Goal: Task Accomplishment & Management: Manage account settings

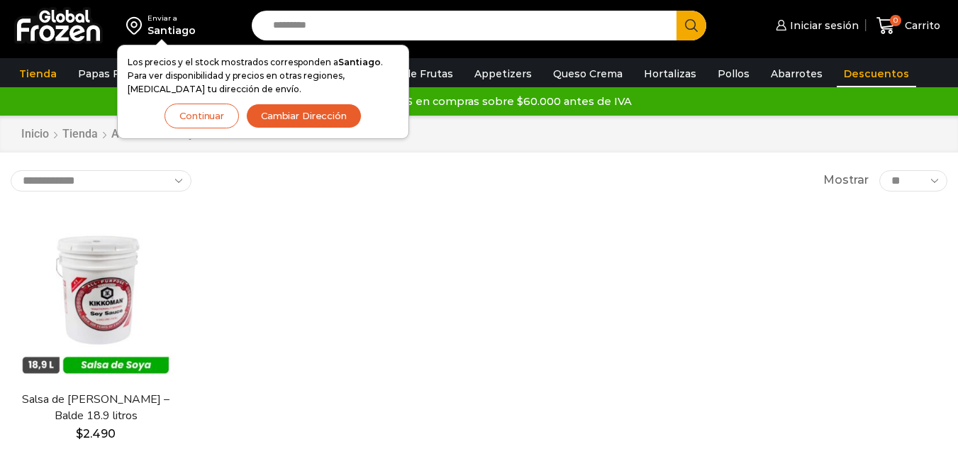
drag, startPoint x: 0, startPoint y: 0, endPoint x: 812, endPoint y: 67, distance: 814.8
click at [837, 67] on link "Descuentos" at bounding box center [876, 73] width 79 height 27
click at [721, 91] on div "Envío GRATIS en compras sobre $60.000 antes de IVA Envío GRATIS en compras sobr…" at bounding box center [479, 101] width 954 height 21
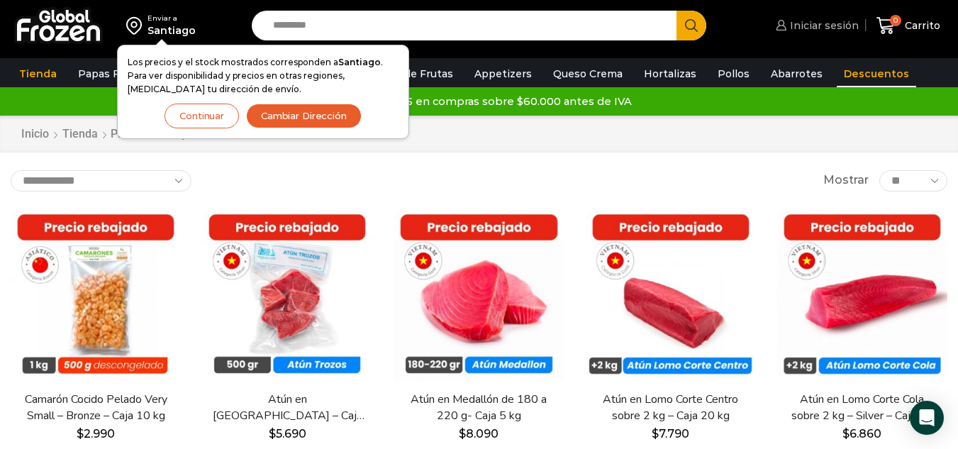
click at [791, 11] on link "Iniciar sesión" at bounding box center [815, 25] width 87 height 28
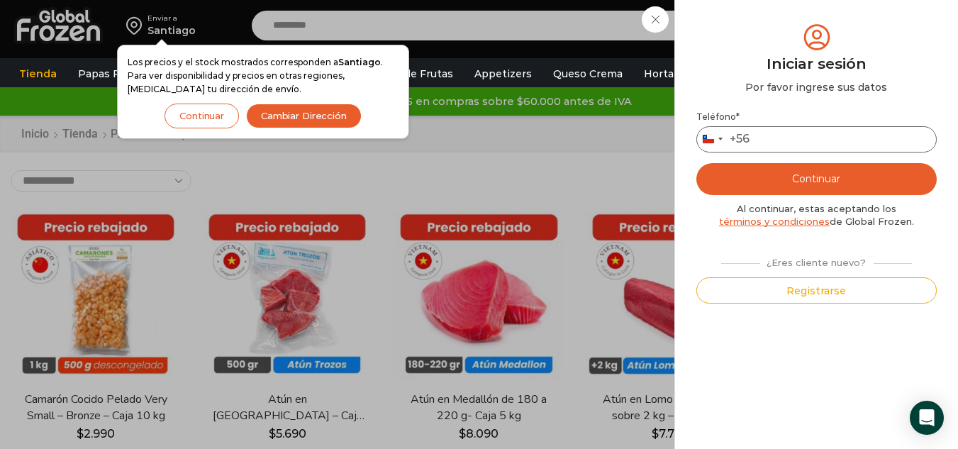
click at [797, 133] on input "Teléfono *" at bounding box center [816, 139] width 240 height 26
type input "*********"
click at [812, 183] on button "Continuar" at bounding box center [816, 179] width 240 height 32
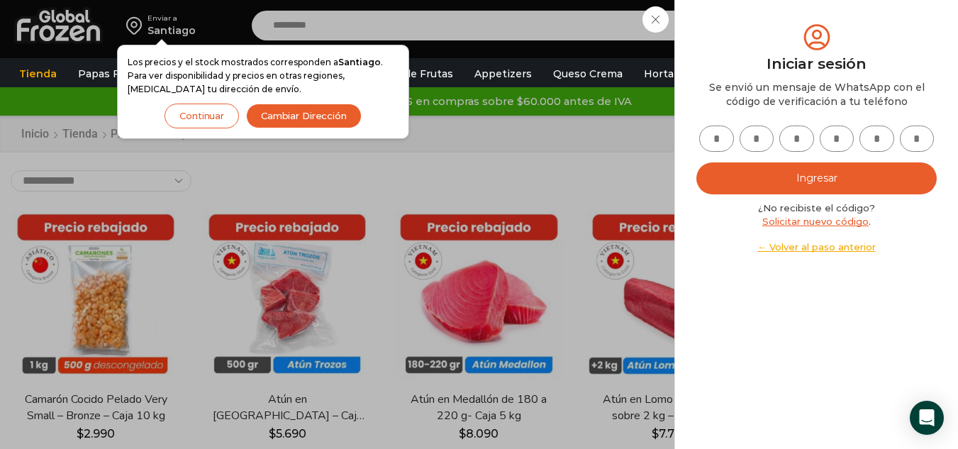
click at [717, 147] on input "text" at bounding box center [716, 139] width 35 height 26
type input "*"
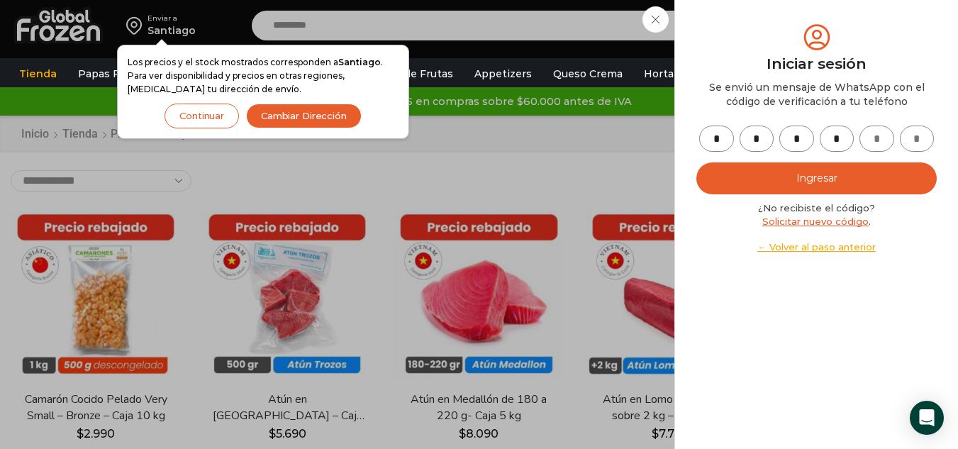
type input "*"
click at [738, 174] on button "Ingresar" at bounding box center [816, 178] width 240 height 32
click at [233, 116] on button "Continuar" at bounding box center [202, 116] width 74 height 25
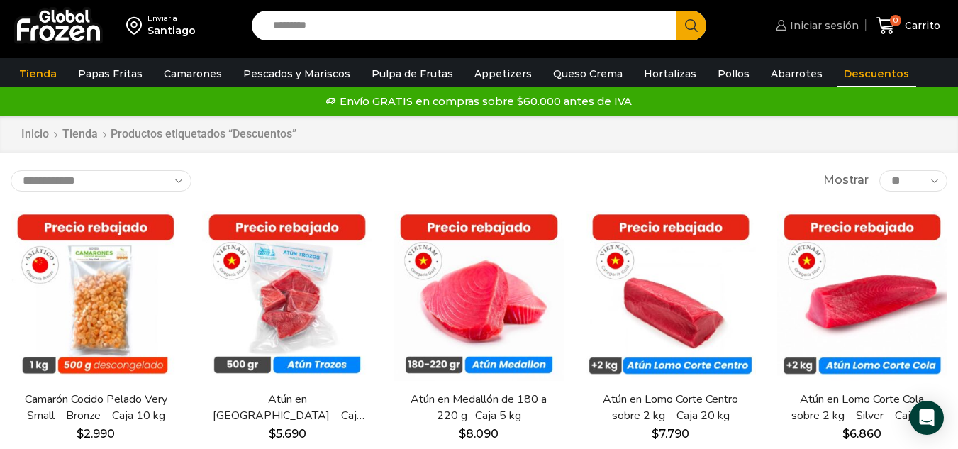
click at [838, 35] on link "Iniciar sesión" at bounding box center [815, 25] width 87 height 28
click at [840, 16] on link "Mi cuenta" at bounding box center [824, 25] width 70 height 28
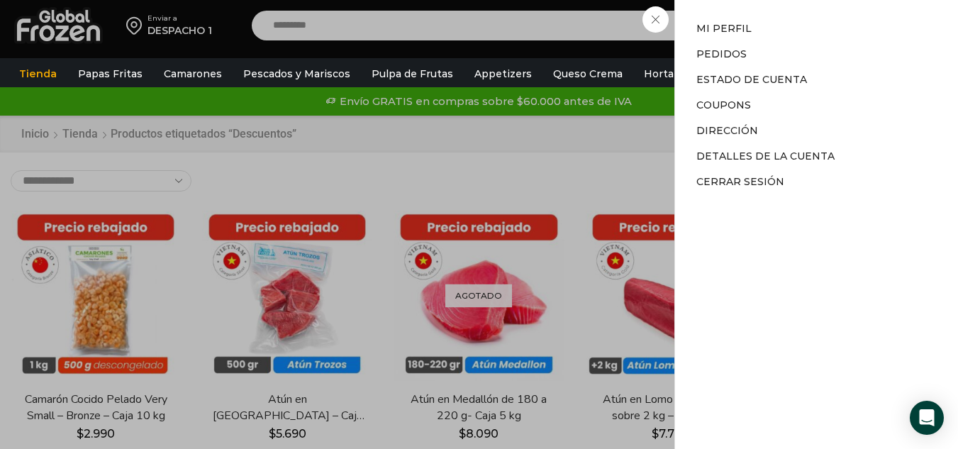
click at [734, 35] on li "Mi perfil" at bounding box center [816, 31] width 240 height 20
click at [733, 26] on link "Mi perfil" at bounding box center [723, 28] width 55 height 13
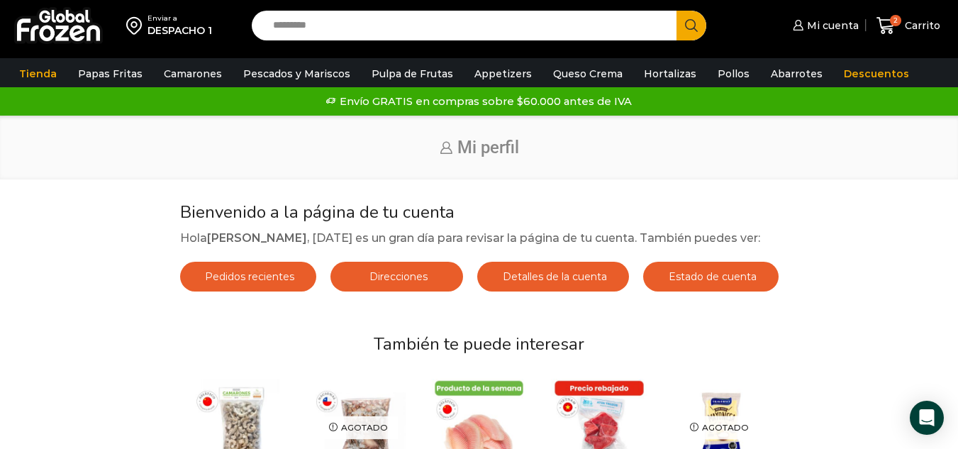
click at [612, 285] on link "Detalles de la cuenta" at bounding box center [553, 277] width 152 height 30
click at [574, 273] on span "Detalles de la cuenta" at bounding box center [553, 276] width 108 height 13
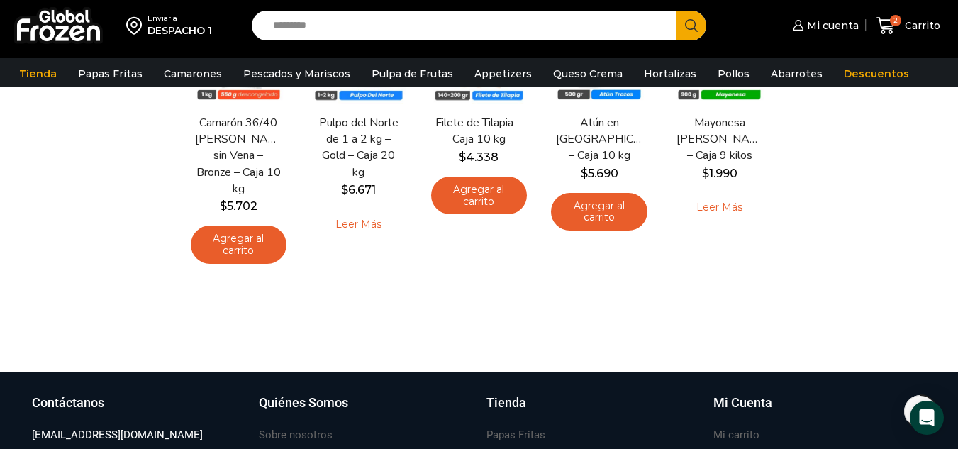
scroll to position [379, 0]
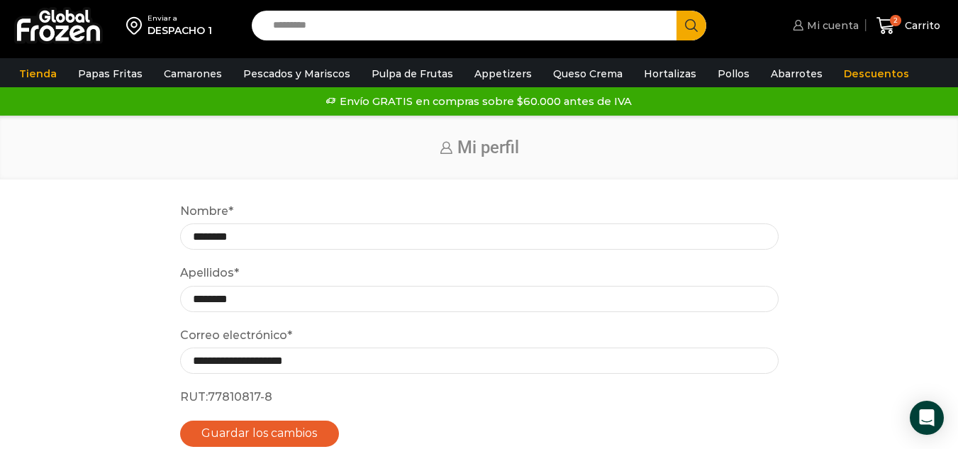
click at [825, 30] on span "Mi cuenta" at bounding box center [831, 25] width 55 height 14
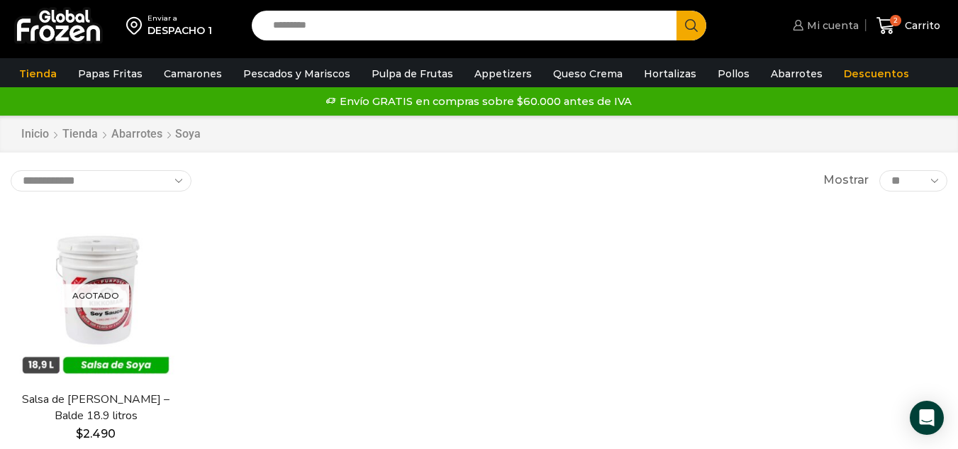
click at [848, 30] on span "Mi cuenta" at bounding box center [831, 25] width 55 height 14
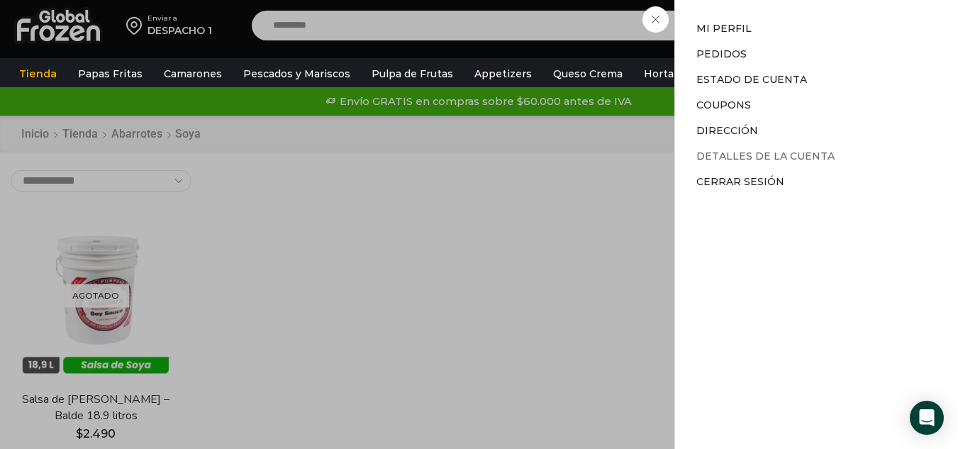
click at [764, 158] on link "Detalles de la cuenta" at bounding box center [765, 156] width 138 height 13
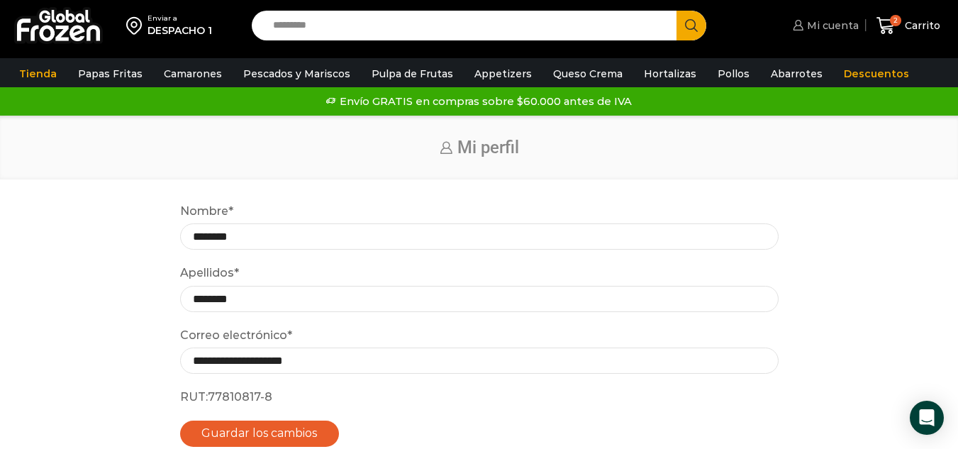
click at [847, 33] on link "Mi cuenta" at bounding box center [824, 25] width 70 height 28
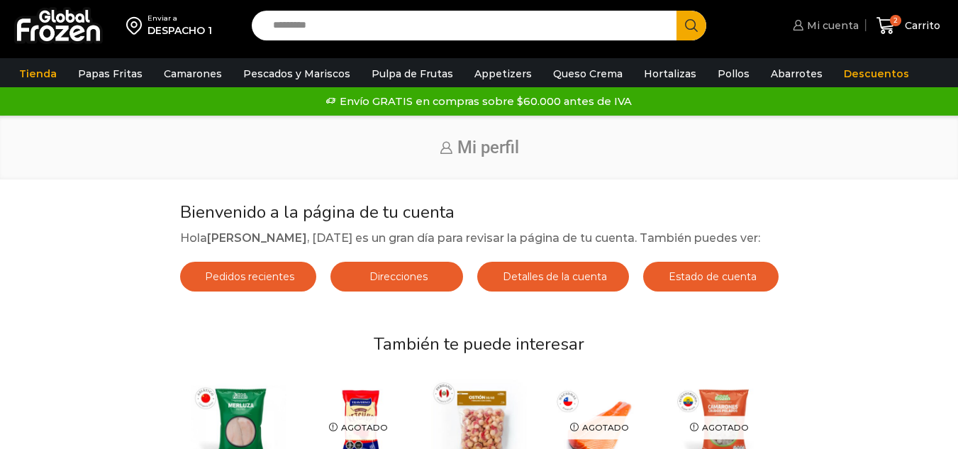
click at [821, 30] on span "Mi cuenta" at bounding box center [831, 25] width 55 height 14
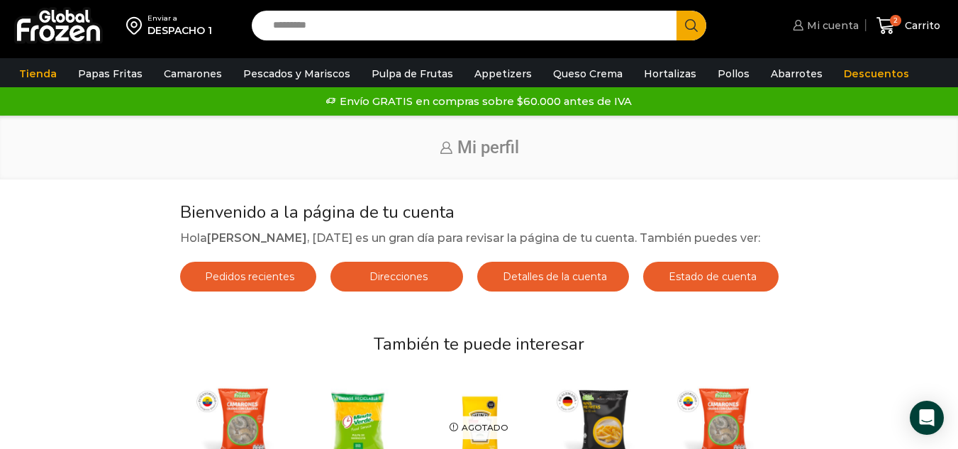
click at [821, 30] on span "Mi cuenta" at bounding box center [831, 25] width 55 height 14
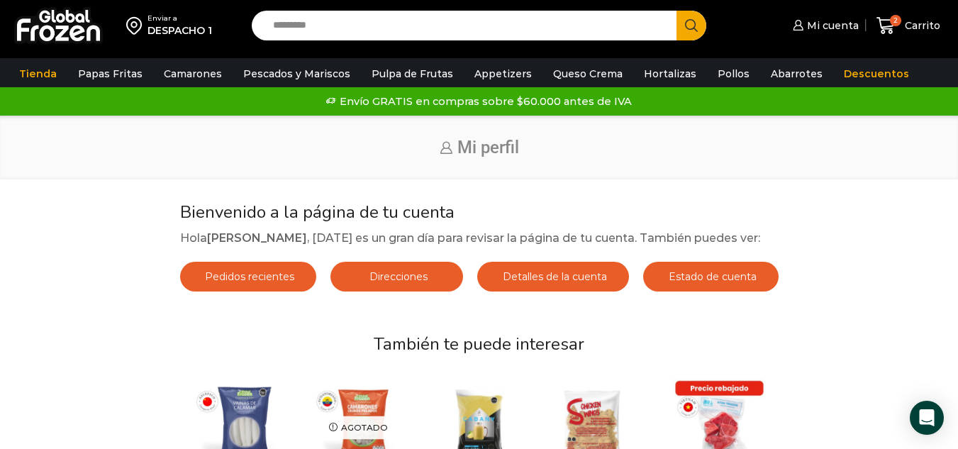
click at [430, 279] on link "Direcciones" at bounding box center [396, 277] width 133 height 30
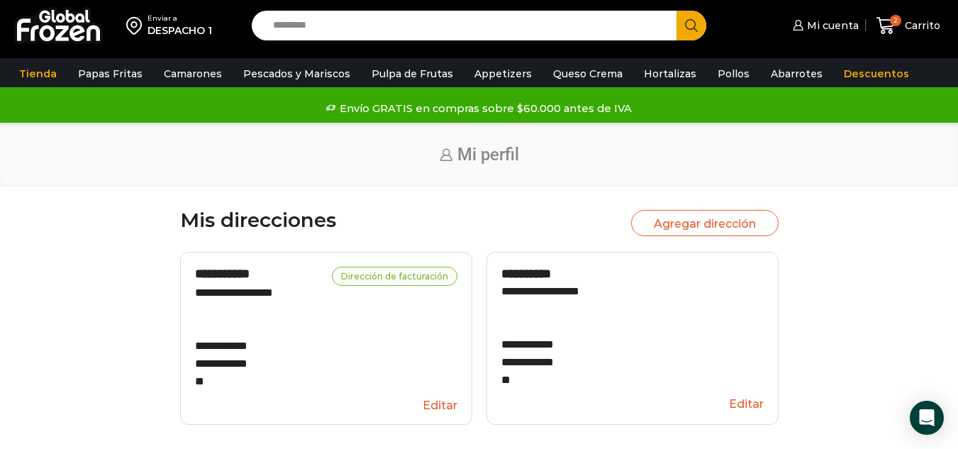
scroll to position [1, 0]
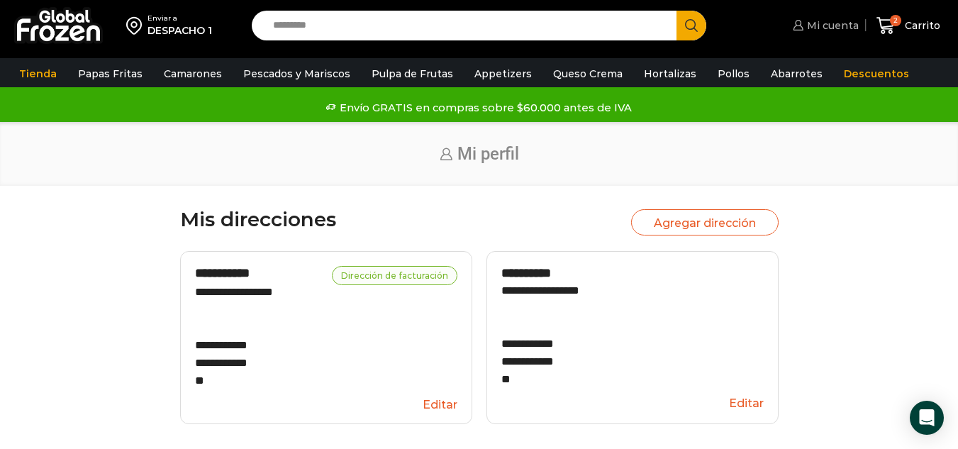
click at [847, 12] on link "Mi cuenta" at bounding box center [824, 25] width 70 height 28
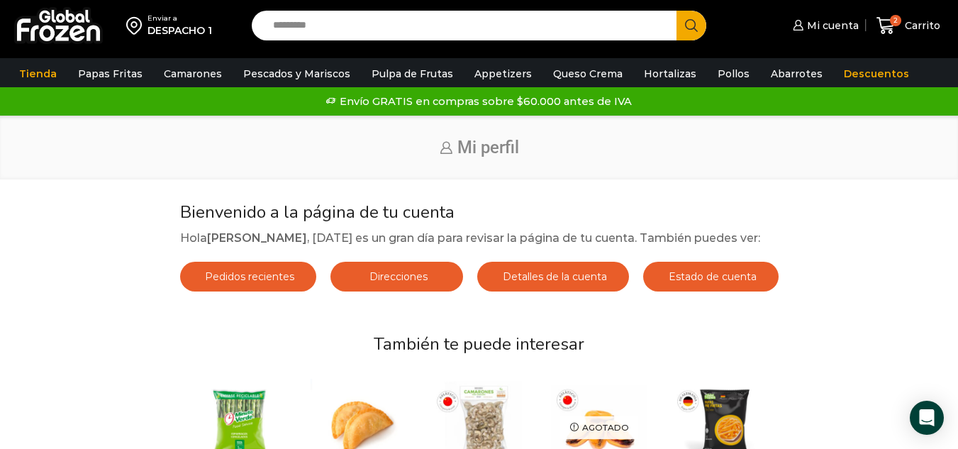
click at [249, 274] on span "Pedidos recientes" at bounding box center [247, 276] width 93 height 13
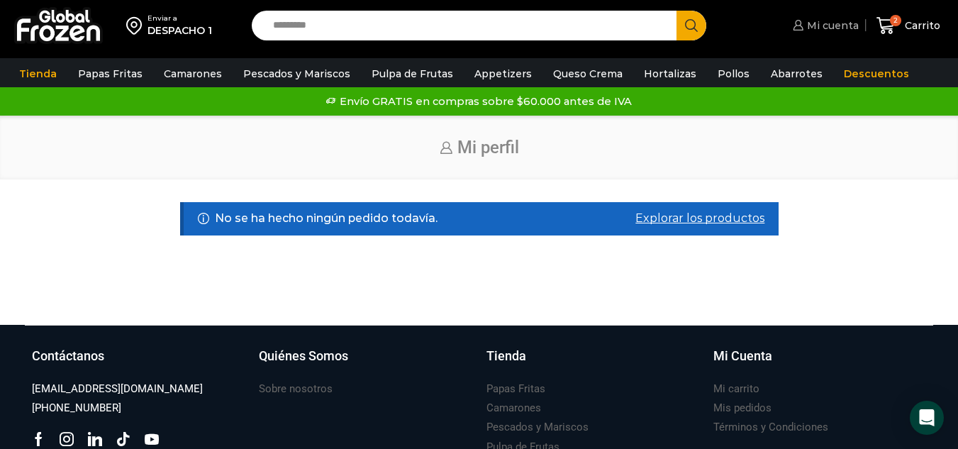
click at [849, 15] on link "Mi cuenta" at bounding box center [824, 25] width 70 height 28
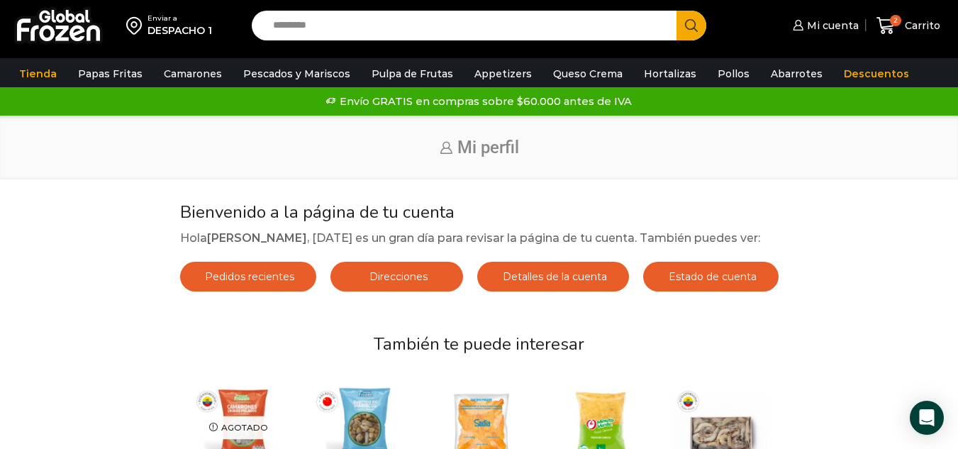
click at [518, 283] on span "Detalles de la cuenta" at bounding box center [553, 276] width 108 height 13
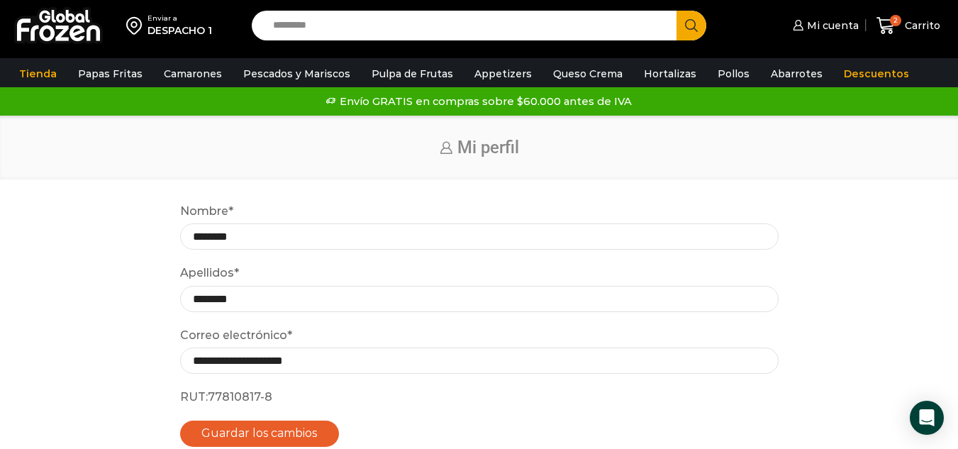
click at [134, 311] on div "**********" at bounding box center [479, 336] width 930 height 269
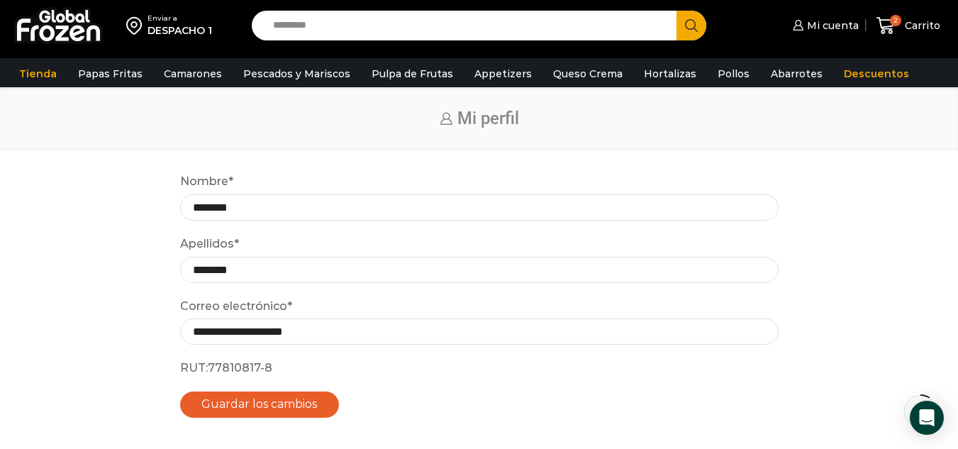
scroll to position [37, 0]
click at [843, 28] on span "Mi cuenta" at bounding box center [831, 25] width 55 height 14
click at [926, 28] on span "Carrito" at bounding box center [920, 25] width 39 height 14
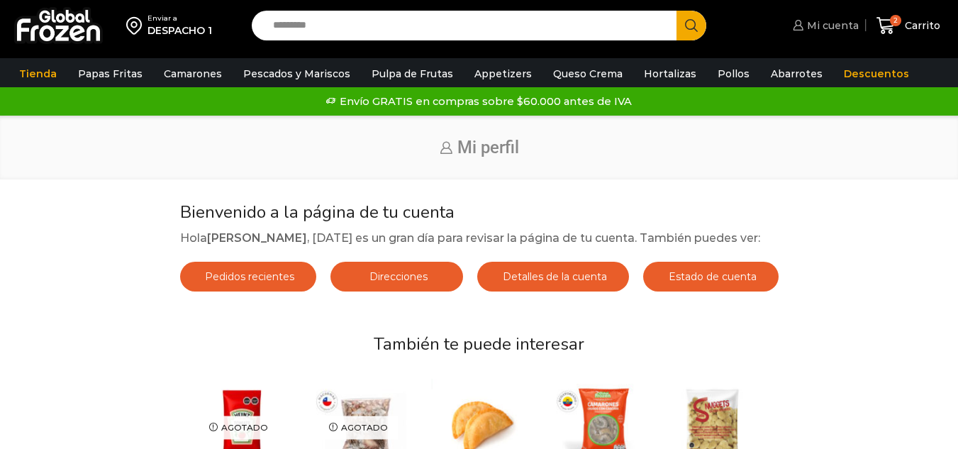
click at [830, 33] on link "Mi cuenta" at bounding box center [824, 25] width 70 height 28
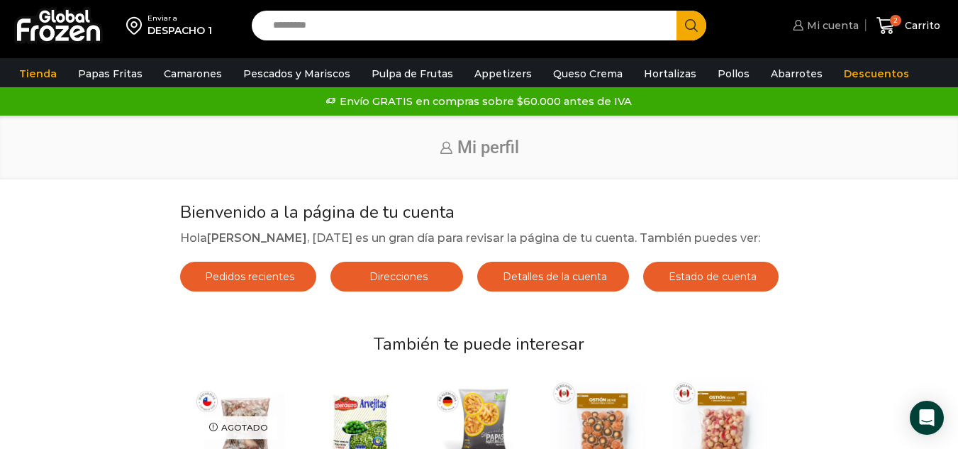
click at [835, 26] on span "Mi cuenta" at bounding box center [831, 25] width 55 height 14
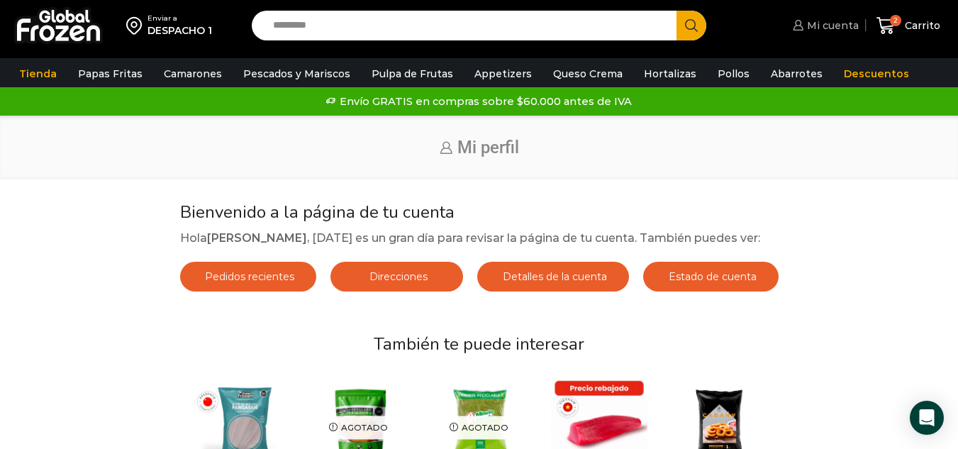
click at [817, 16] on link "Mi cuenta" at bounding box center [824, 25] width 70 height 28
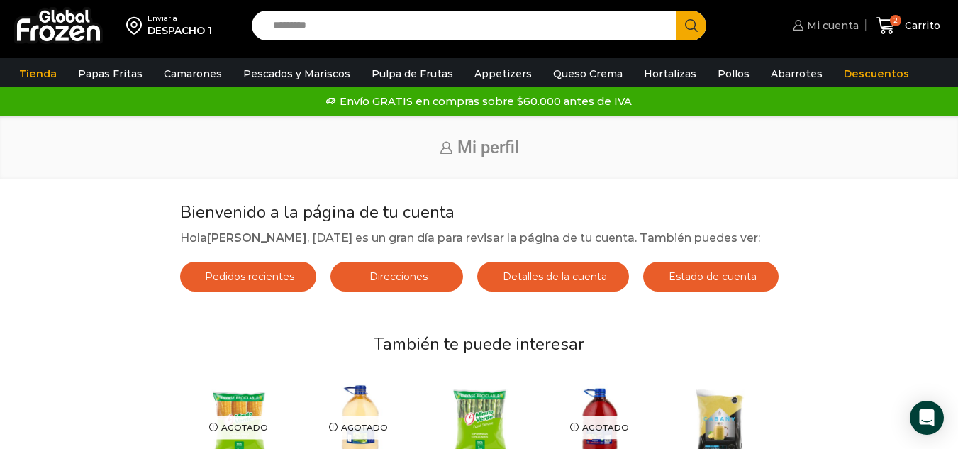
click at [831, 31] on span "Mi cuenta" at bounding box center [831, 25] width 55 height 14
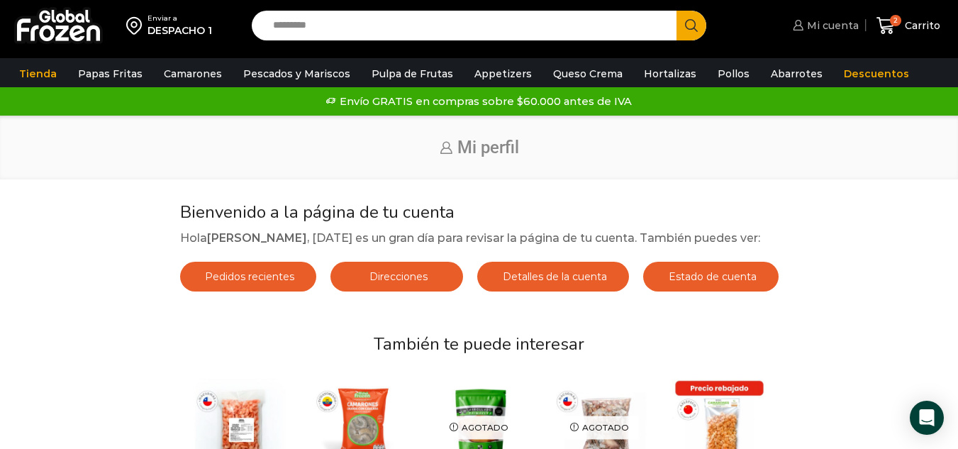
click at [796, 28] on icon at bounding box center [798, 25] width 10 height 11
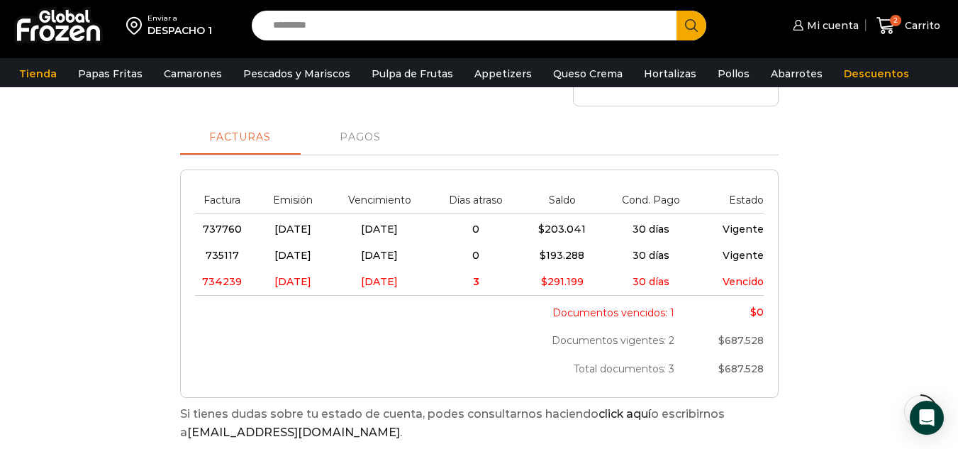
scroll to position [334, 0]
click at [365, 142] on span "Pagos" at bounding box center [360, 138] width 41 height 11
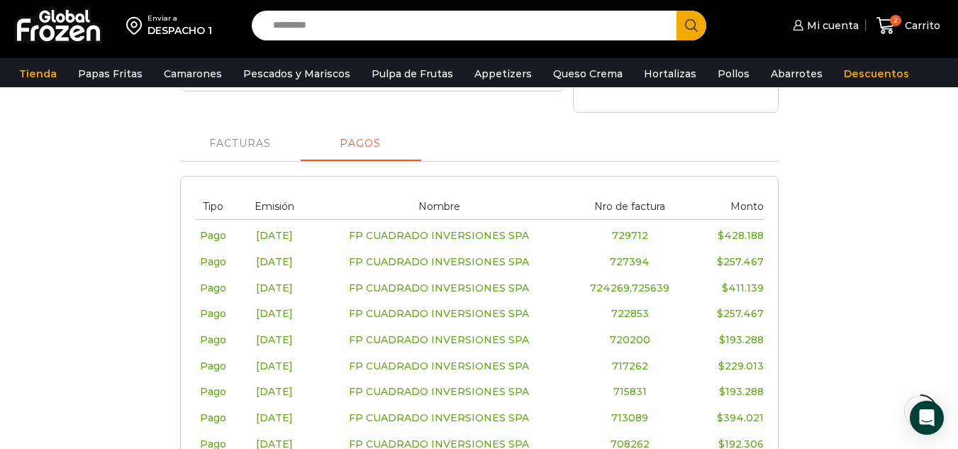
scroll to position [328, 0]
click at [262, 145] on span "Facturas" at bounding box center [240, 145] width 62 height 11
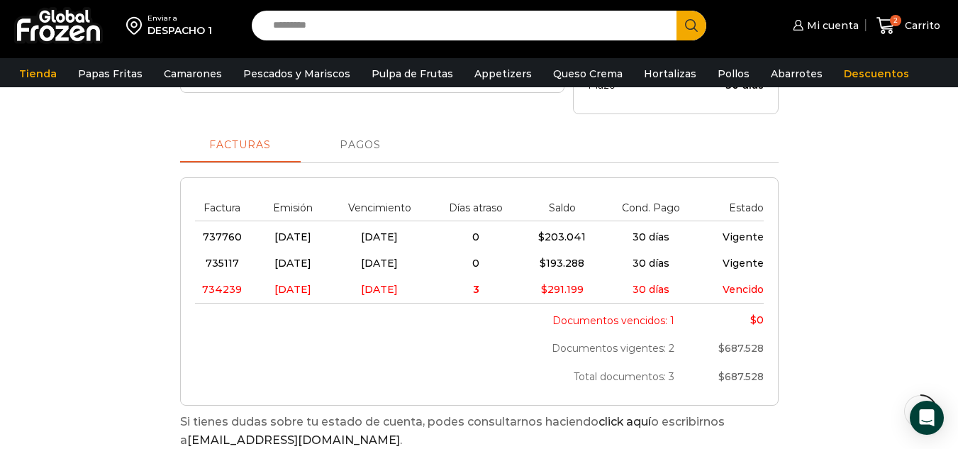
drag, startPoint x: 350, startPoint y: 139, endPoint x: 300, endPoint y: 134, distance: 50.6
click at [301, 134] on link "Pagos" at bounding box center [361, 145] width 121 height 34
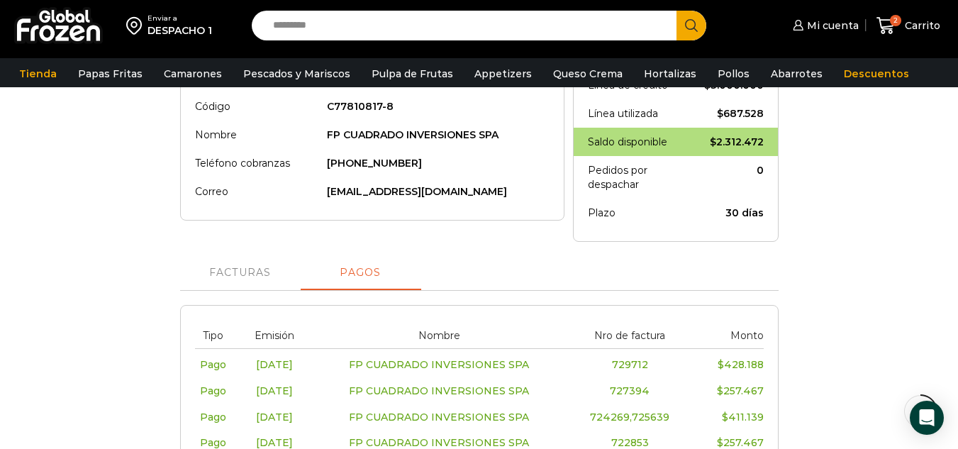
scroll to position [196, 0]
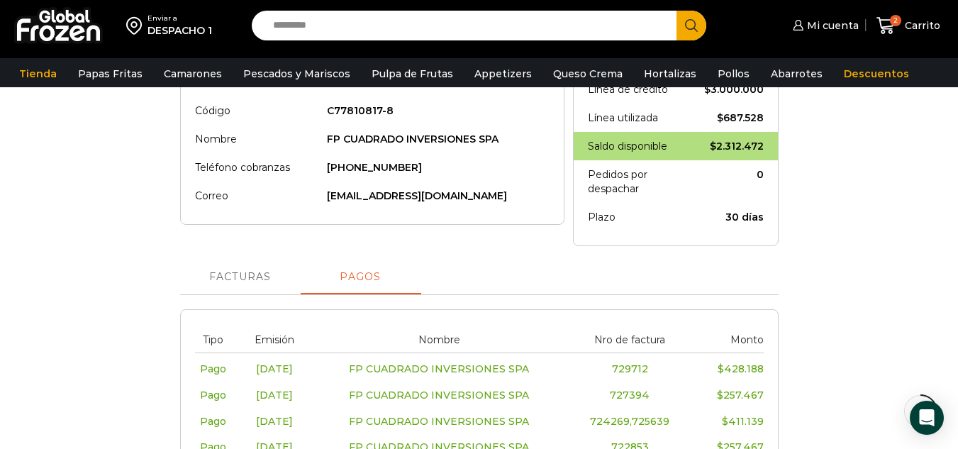
click at [263, 282] on span "Facturas" at bounding box center [240, 277] width 62 height 11
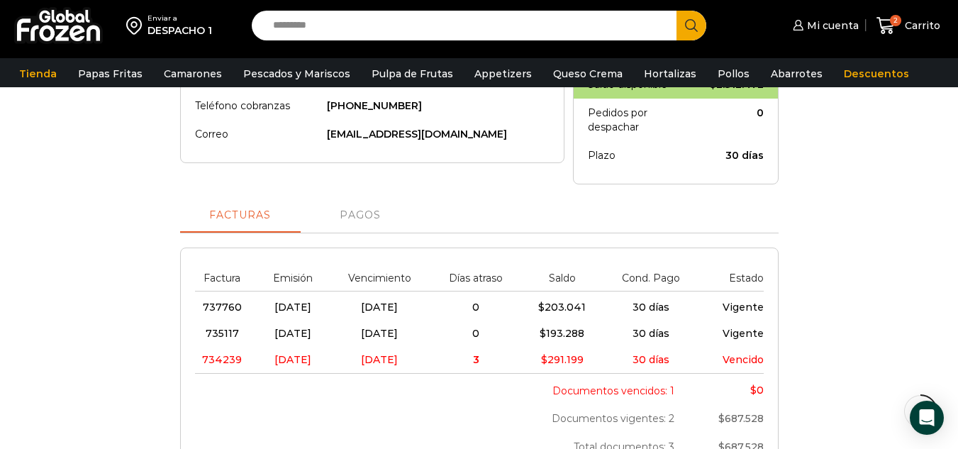
scroll to position [258, 0]
